Goal: Task Accomplishment & Management: Complete application form

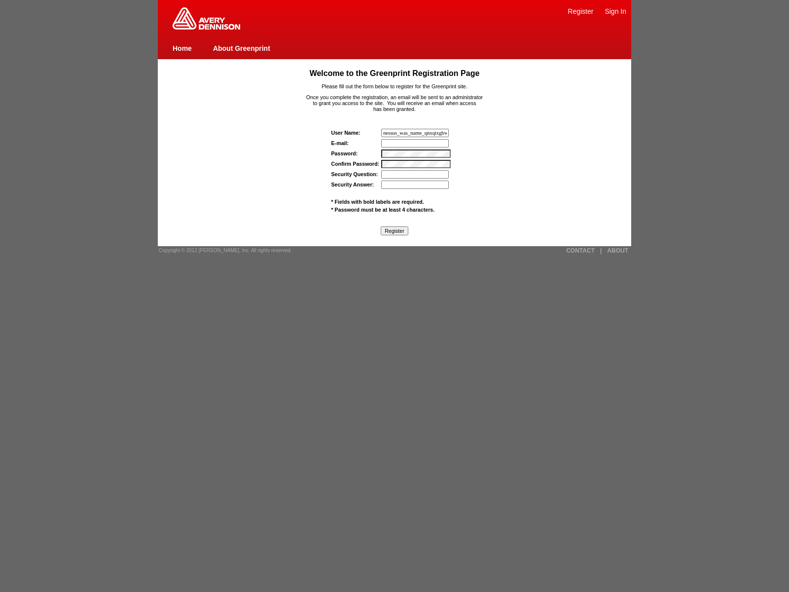
type input "nessus_was_name_qnxqtxgbwas_erpdq7dbaski"
